Goal: Task Accomplishment & Management: Manage account settings

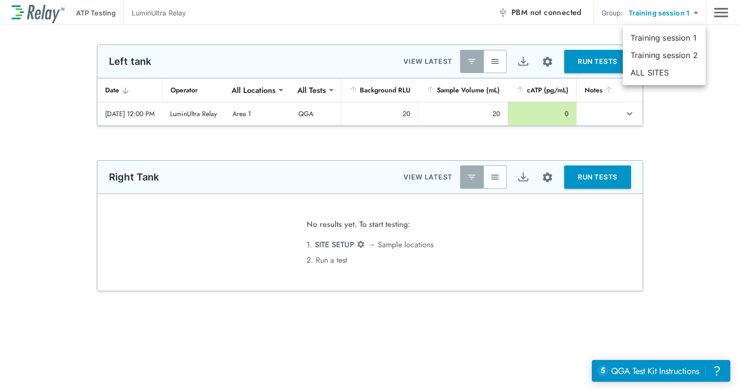
click at [668, 14] on body "**********" at bounding box center [370, 194] width 740 height 389
click at [718, 15] on div at bounding box center [370, 194] width 740 height 389
click at [714, 16] on img "Main menu" at bounding box center [721, 12] width 15 height 18
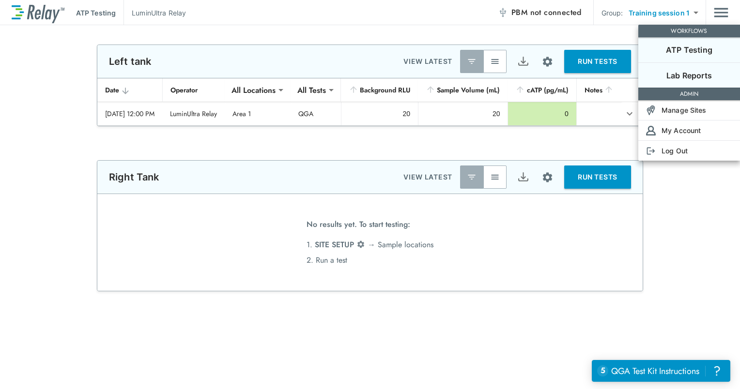
click at [694, 72] on p "Lab Reports" at bounding box center [689, 76] width 46 height 12
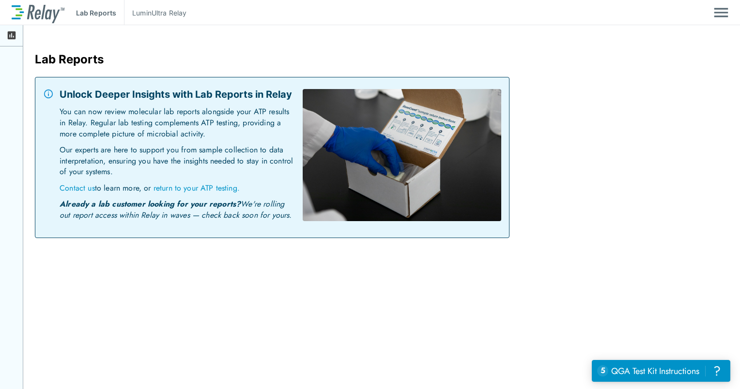
click at [152, 9] on p "LuminUltra Relay" at bounding box center [159, 13] width 54 height 10
click at [109, 17] on p "Lab Reports" at bounding box center [96, 13] width 40 height 10
click at [720, 16] on img "Main menu" at bounding box center [721, 12] width 15 height 18
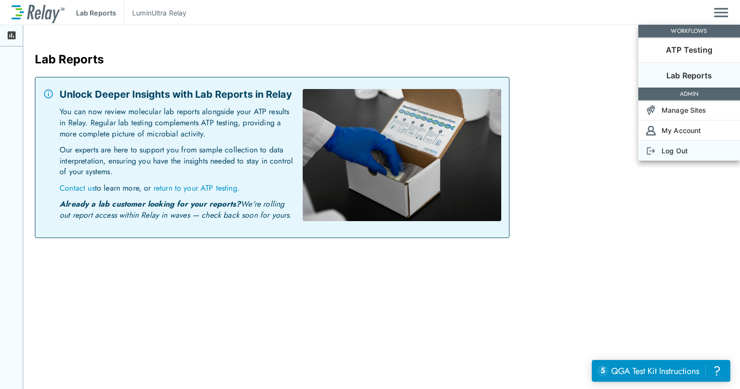
click at [679, 149] on p "Log Out" at bounding box center [674, 151] width 26 height 10
